Goal: Navigation & Orientation: Find specific page/section

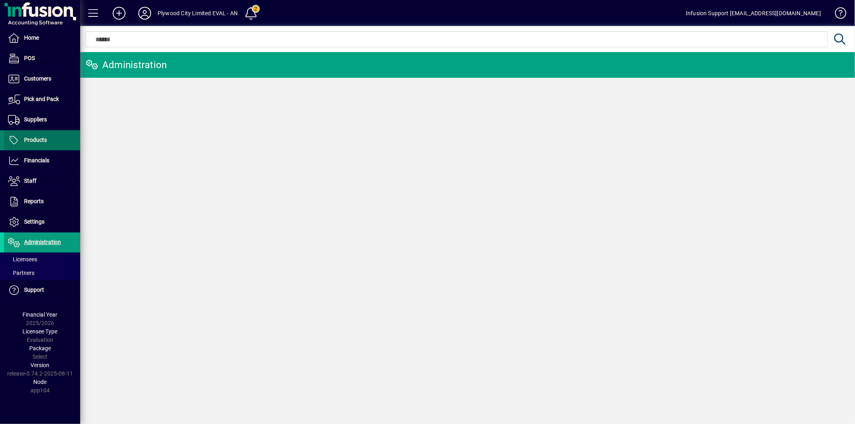
click at [42, 136] on span "Products" at bounding box center [25, 140] width 43 height 10
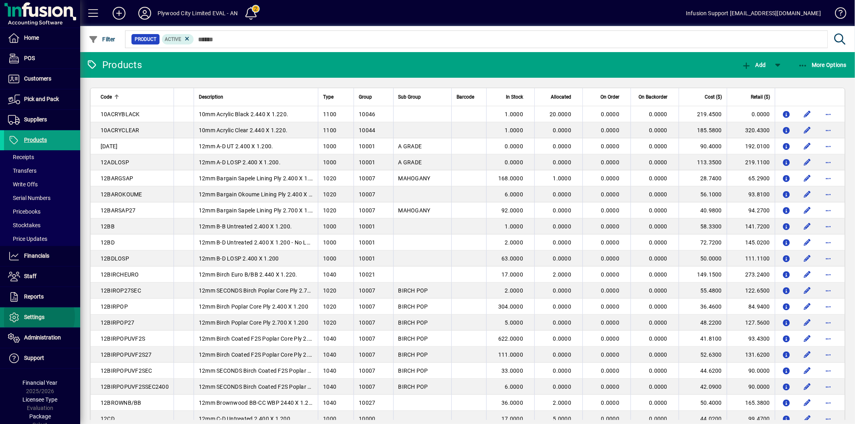
click at [36, 317] on span "Settings" at bounding box center [34, 317] width 20 height 6
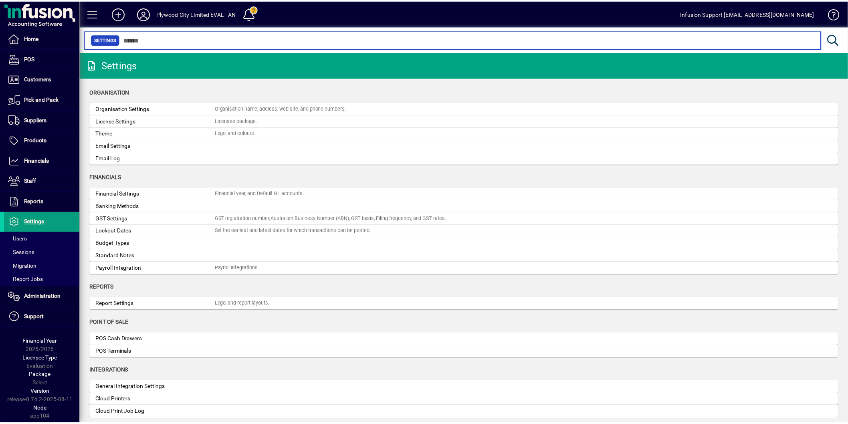
scroll to position [44, 0]
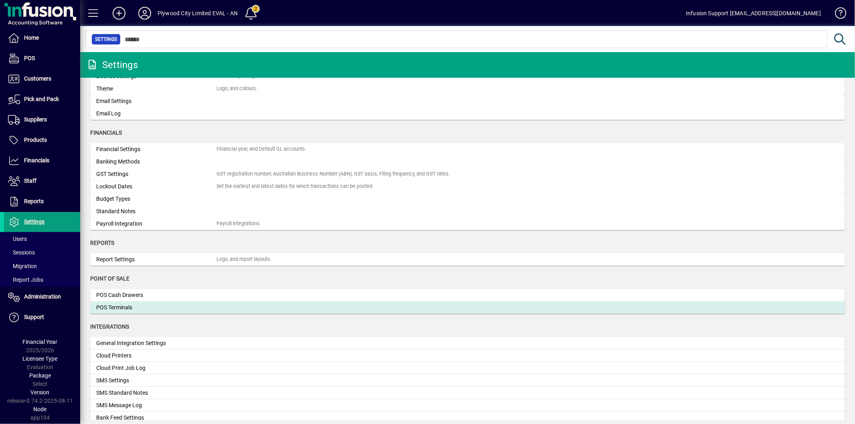
click at [123, 306] on div "POS Terminals" at bounding box center [156, 307] width 120 height 8
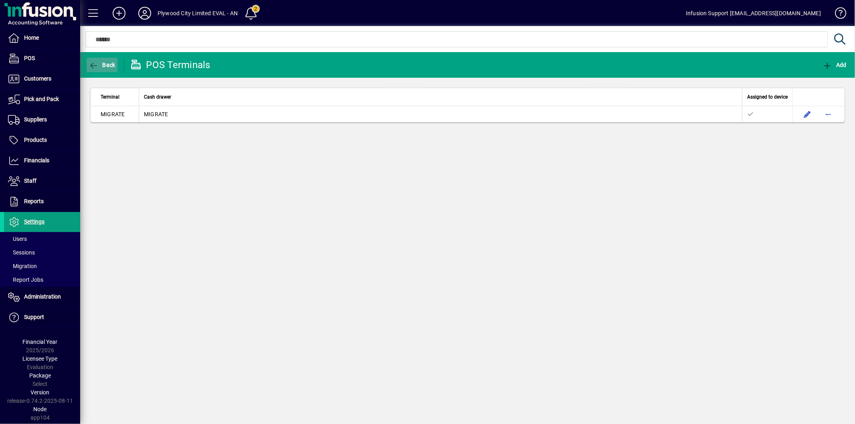
click at [98, 63] on span "Back" at bounding box center [102, 65] width 27 height 6
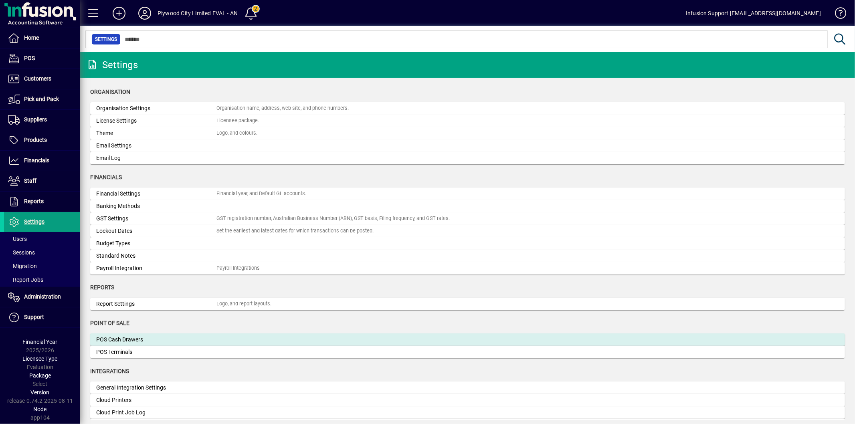
click at [122, 341] on div "POS Cash Drawers" at bounding box center [156, 339] width 120 height 8
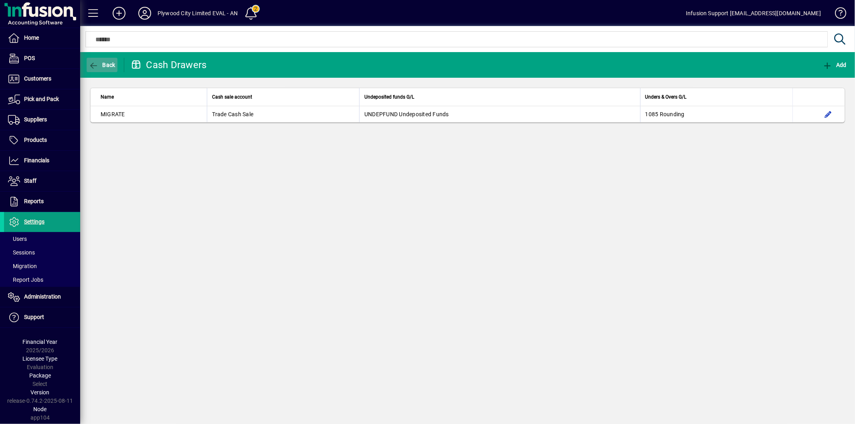
click at [97, 63] on icon "button" at bounding box center [94, 66] width 10 height 8
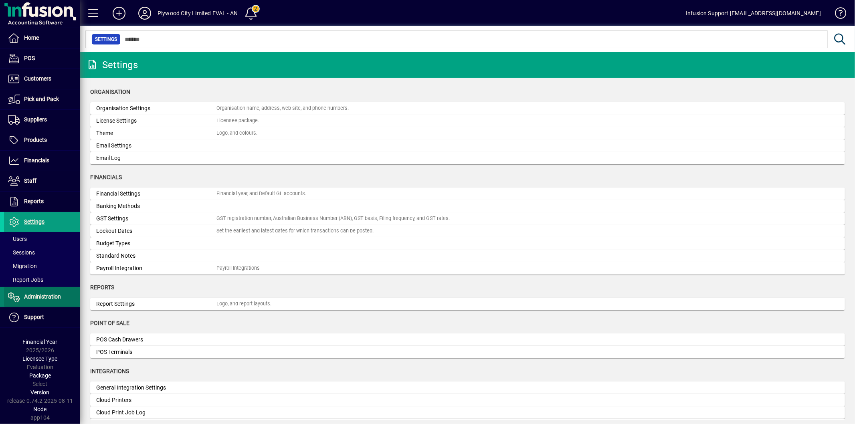
drag, startPoint x: 31, startPoint y: 297, endPoint x: 37, endPoint y: 301, distance: 8.0
click at [31, 297] on span "Administration" at bounding box center [42, 296] width 37 height 6
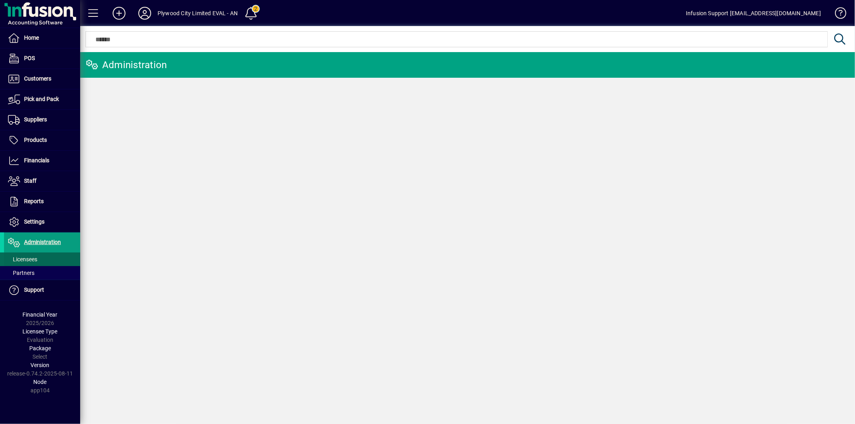
click at [36, 258] on span "Licensees" at bounding box center [22, 259] width 29 height 6
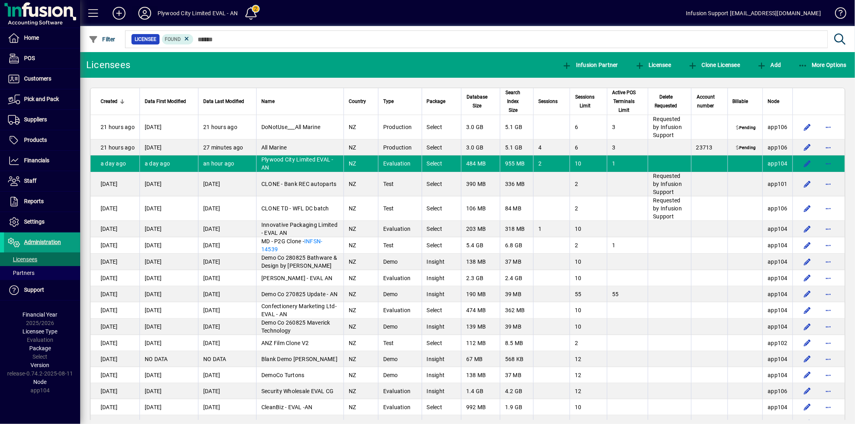
click at [141, 11] on icon at bounding box center [145, 13] width 16 height 13
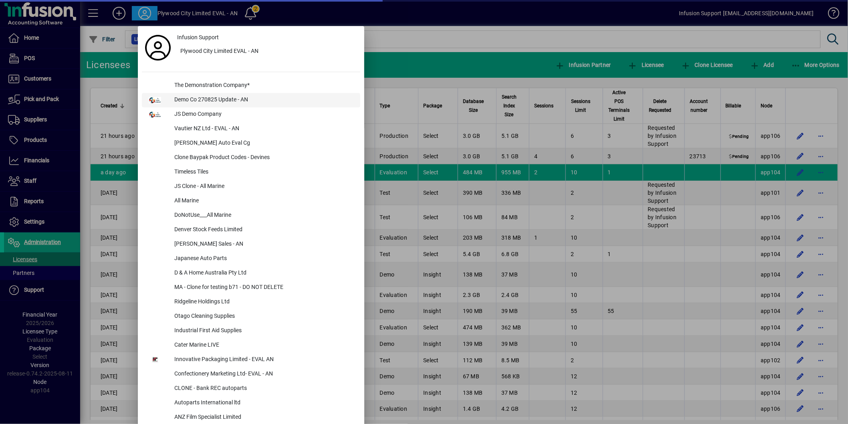
click at [210, 98] on div "Demo Co 270825 Update - AN" at bounding box center [264, 100] width 192 height 14
